Goal: Transaction & Acquisition: Purchase product/service

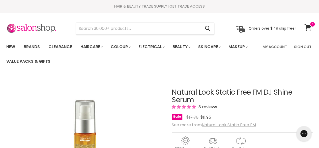
scroll to position [76, 0]
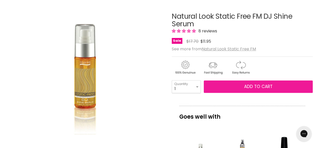
click at [284, 84] on button "Add to cart" at bounding box center [258, 86] width 109 height 13
click at [279, 81] on button "Add to cart" at bounding box center [258, 86] width 109 height 13
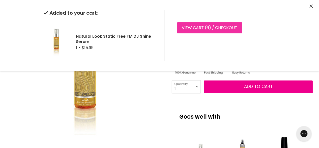
click at [226, 24] on link "View cart ( 6 ) / Checkout" at bounding box center [209, 27] width 65 height 11
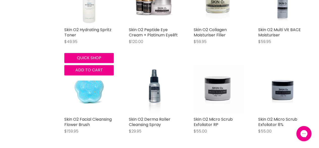
scroll to position [1211, 0]
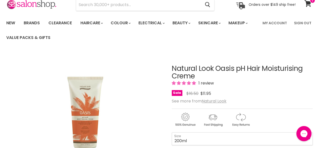
scroll to position [76, 0]
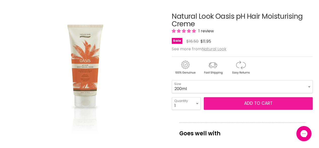
click at [279, 106] on button "Add to cart" at bounding box center [258, 103] width 109 height 13
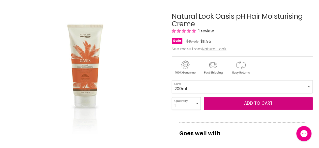
scroll to position [0, 0]
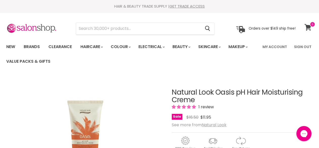
click at [313, 26] on span at bounding box center [313, 24] width 6 height 6
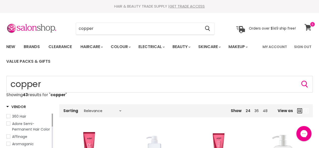
click at [308, 28] on icon at bounding box center [308, 27] width 7 height 7
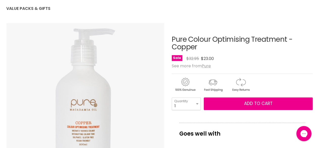
scroll to position [76, 0]
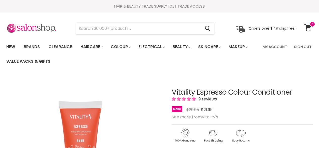
select select "Copper"
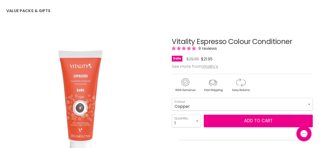
scroll to position [76, 0]
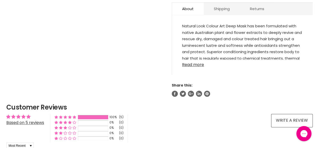
scroll to position [278, 0]
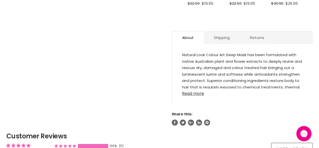
click at [200, 92] on link "Read more" at bounding box center [242, 92] width 121 height 8
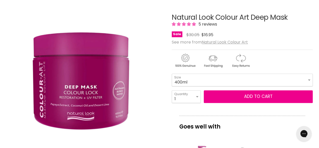
scroll to position [101, 0]
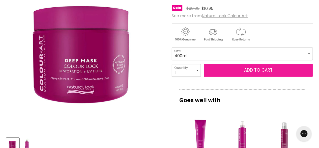
click at [236, 72] on button "Add to cart" at bounding box center [258, 70] width 109 height 13
click at [254, 68] on span "Add to cart" at bounding box center [258, 70] width 29 height 6
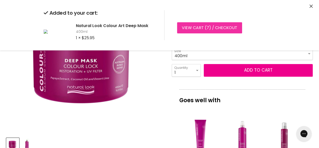
click at [223, 31] on link "View cart ( 7 ) / Checkout" at bounding box center [209, 27] width 65 height 11
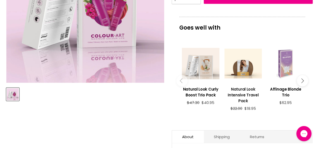
scroll to position [151, 0]
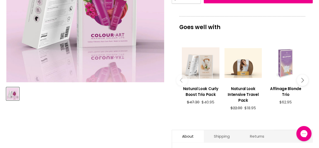
click at [302, 79] on icon "Main content" at bounding box center [301, 80] width 5 height 5
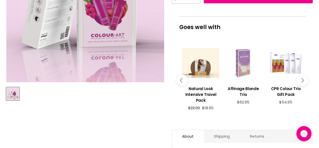
click at [302, 79] on icon "Main content" at bounding box center [301, 80] width 5 height 5
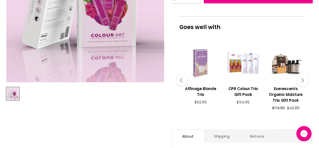
click at [302, 79] on icon "Main content" at bounding box center [301, 80] width 5 height 5
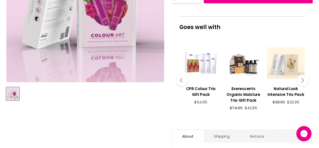
click at [302, 79] on icon "Main content" at bounding box center [301, 80] width 5 height 5
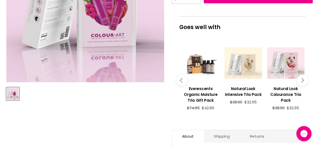
click at [302, 79] on icon "Main content" at bounding box center [301, 80] width 5 height 5
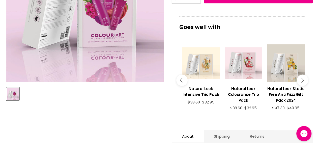
click at [302, 79] on icon "Main content" at bounding box center [301, 80] width 5 height 5
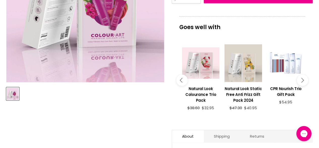
click at [302, 79] on icon "Main content" at bounding box center [301, 80] width 5 height 5
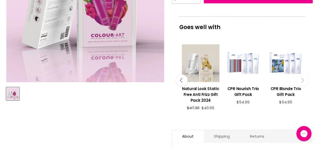
click at [304, 80] on icon "Main content" at bounding box center [301, 80] width 5 height 5
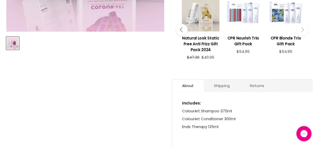
scroll to position [278, 0]
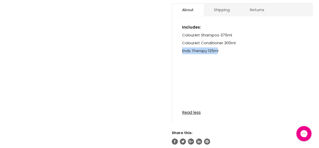
drag, startPoint x: 182, startPoint y: 49, endPoint x: 218, endPoint y: 49, distance: 36.4
click at [218, 49] on div "Includes: ColourArt Shampoo 375ml ColourArt Conditioner 300ml Ends Therapy 125m…" at bounding box center [242, 71] width 141 height 101
copy p "Ends Therapy 125m"
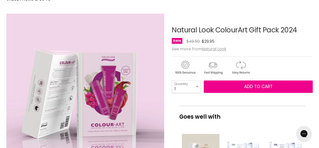
scroll to position [50, 0]
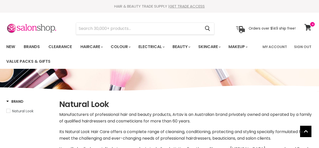
select select "manual"
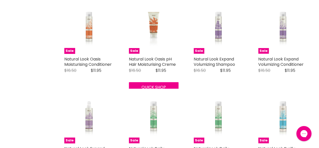
scroll to position [538, 0]
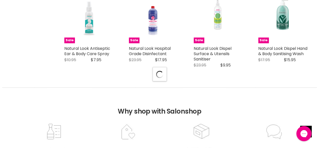
select select "manual"
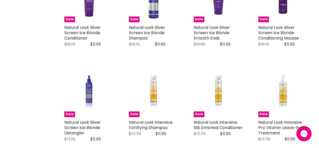
scroll to position [302, 0]
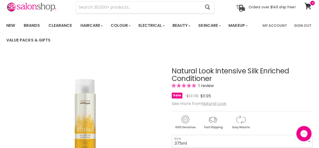
scroll to position [76, 0]
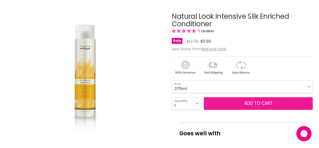
click at [261, 103] on span "Add to cart" at bounding box center [258, 103] width 29 height 6
click at [246, 109] on button "Add to cart" at bounding box center [258, 103] width 109 height 13
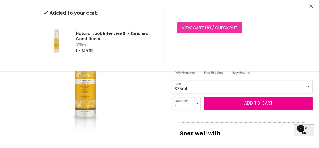
click at [213, 25] on link "View cart ( 5 ) / Checkout" at bounding box center [209, 27] width 65 height 11
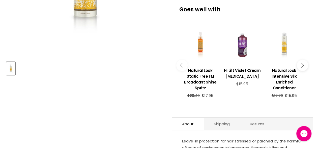
scroll to position [252, 0]
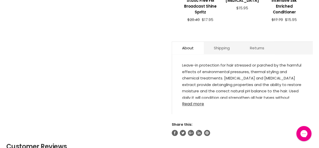
click at [199, 103] on link "Read more" at bounding box center [242, 102] width 121 height 8
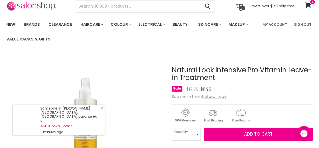
scroll to position [50, 0]
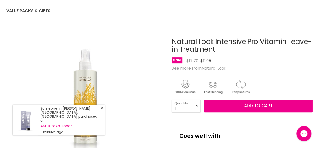
click at [101, 109] on icon "Close Icon" at bounding box center [102, 107] width 3 height 3
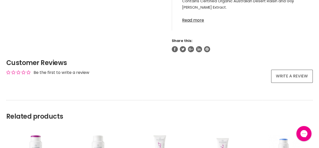
scroll to position [429, 0]
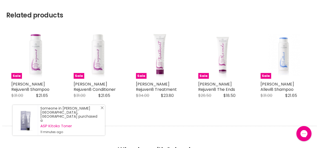
click at [103, 109] on icon "Close Icon" at bounding box center [102, 107] width 3 height 3
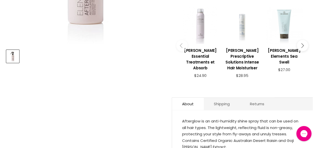
scroll to position [151, 0]
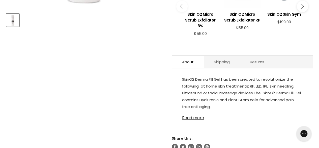
scroll to position [278, 0]
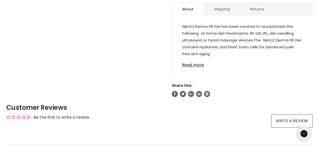
click at [196, 63] on link "Read more" at bounding box center [242, 64] width 121 height 8
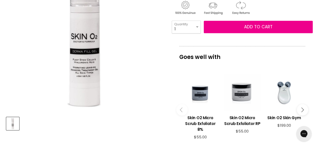
scroll to position [34, 0]
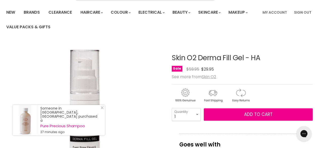
drag, startPoint x: 172, startPoint y: 54, endPoint x: 245, endPoint y: 54, distance: 73.0
copy div "Skin O2 Derma Fill Gel"
